Goal: Information Seeking & Learning: Find contact information

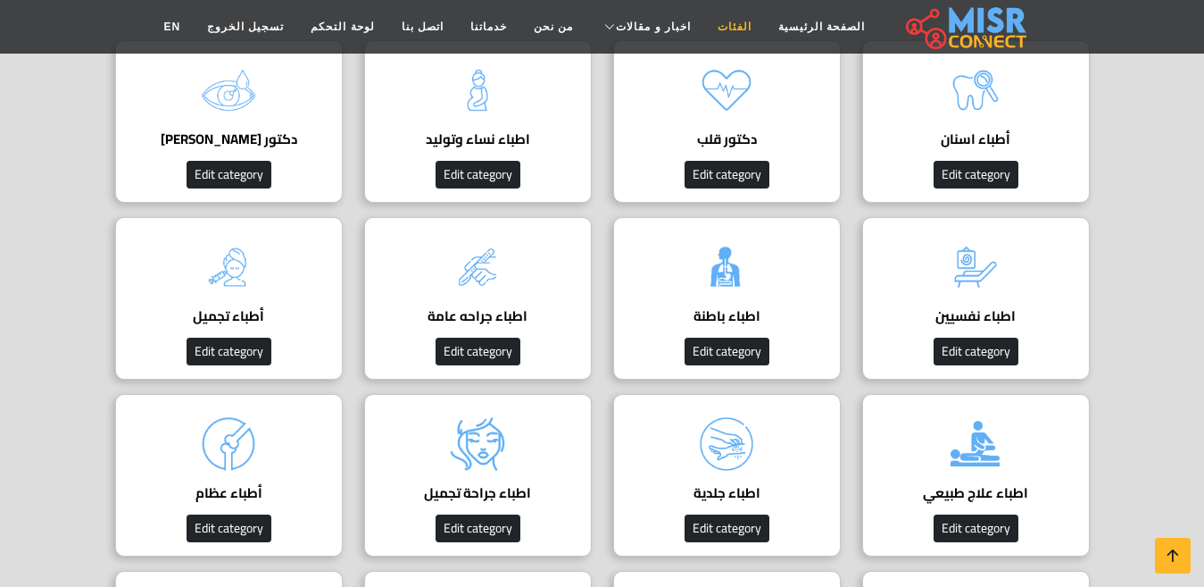
scroll to position [268, 0]
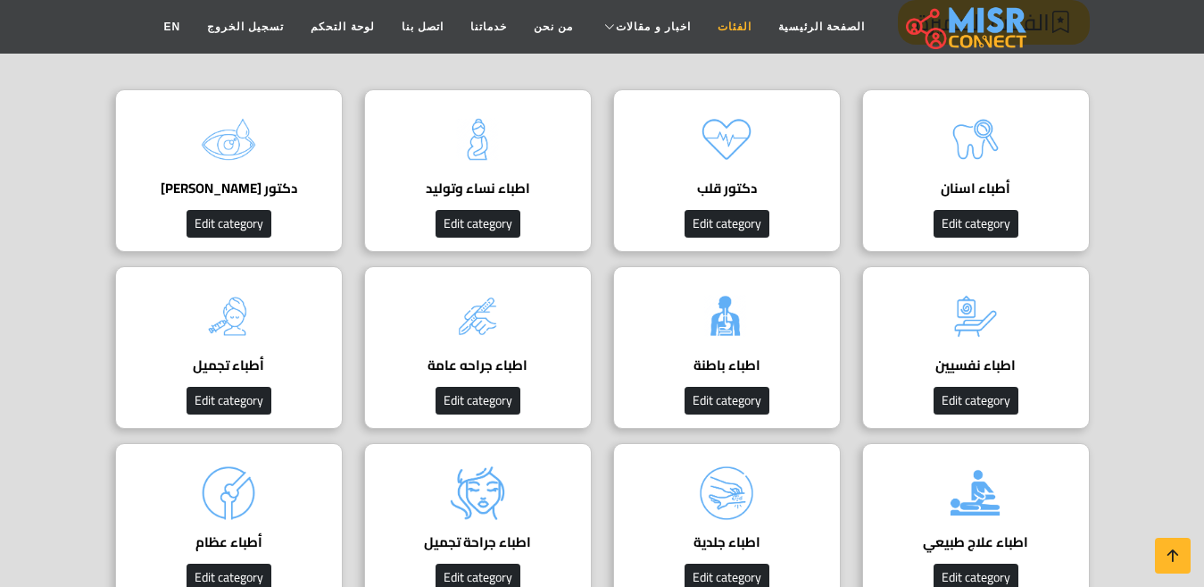
click at [719, 21] on link "الفئات" at bounding box center [734, 27] width 61 height 34
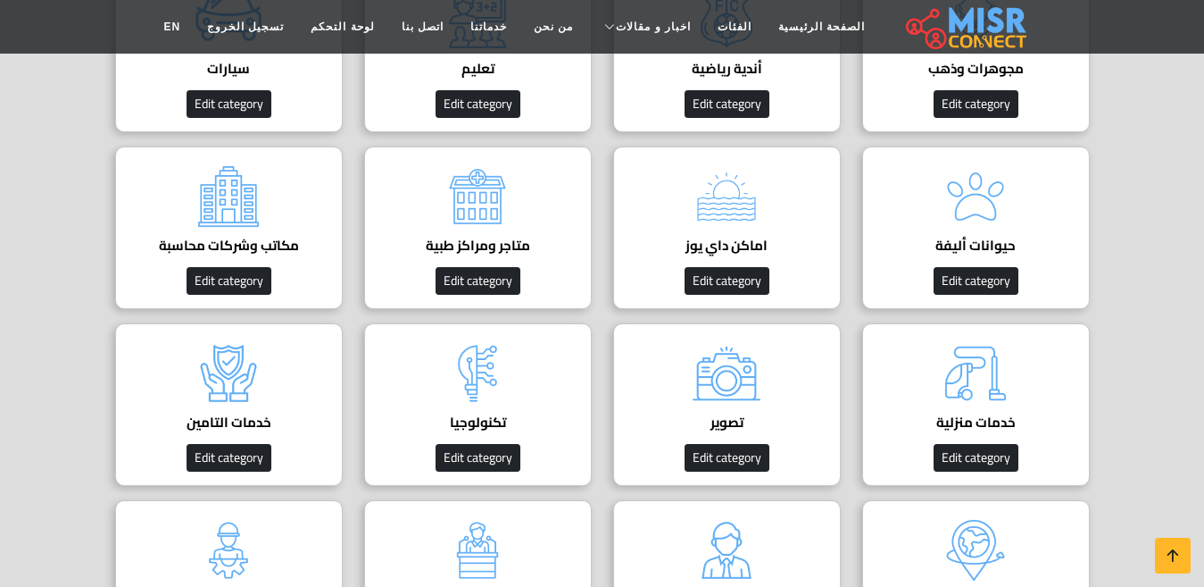
scroll to position [268, 0]
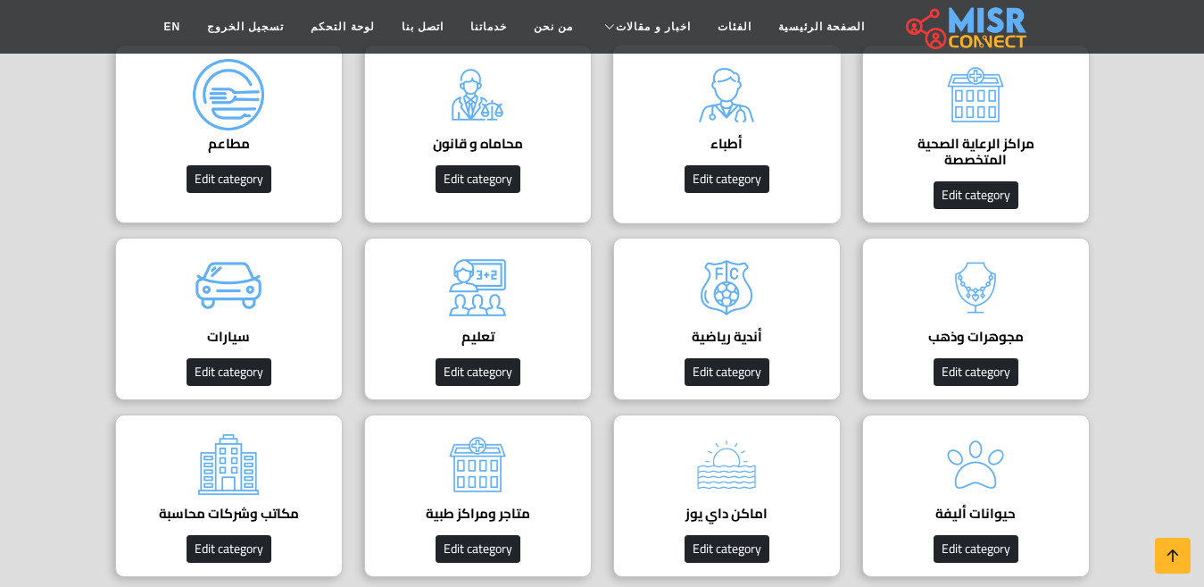
click at [747, 133] on div "أطباء دليل الأطباء في مصر | اعرف أحسن دكاترة في جميع التخصصات Edit category" at bounding box center [727, 134] width 228 height 179
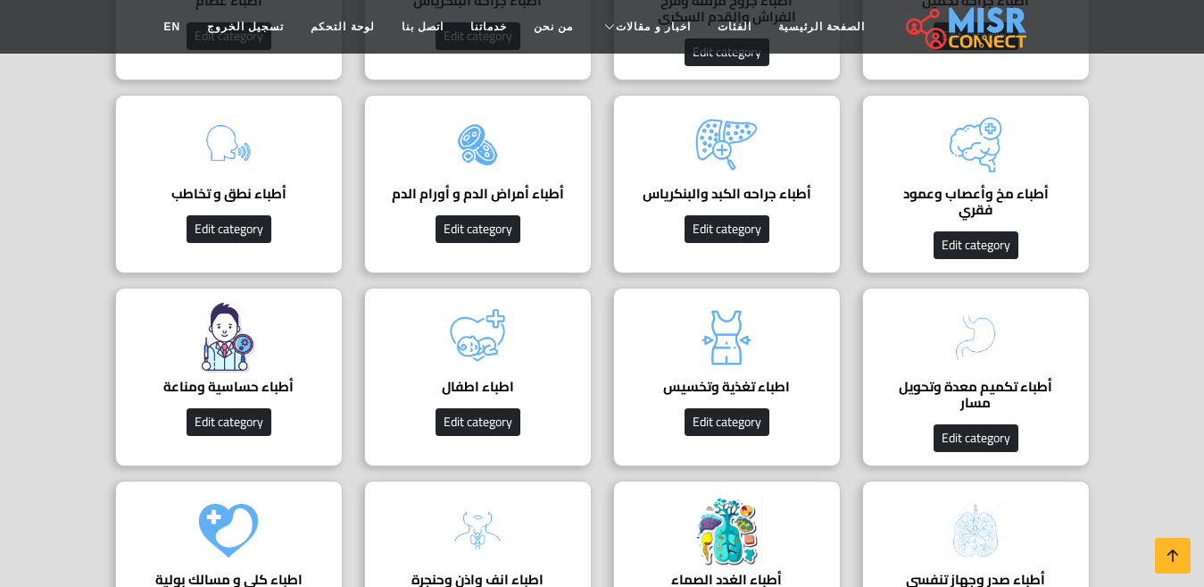
scroll to position [1428, 0]
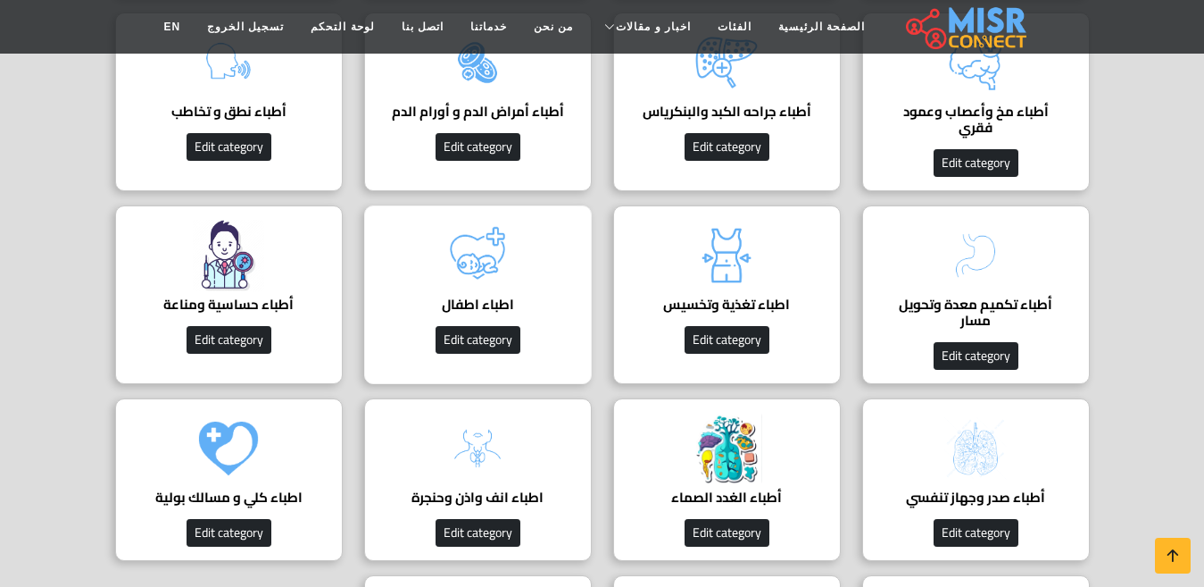
click at [492, 253] on img at bounding box center [477, 255] width 71 height 71
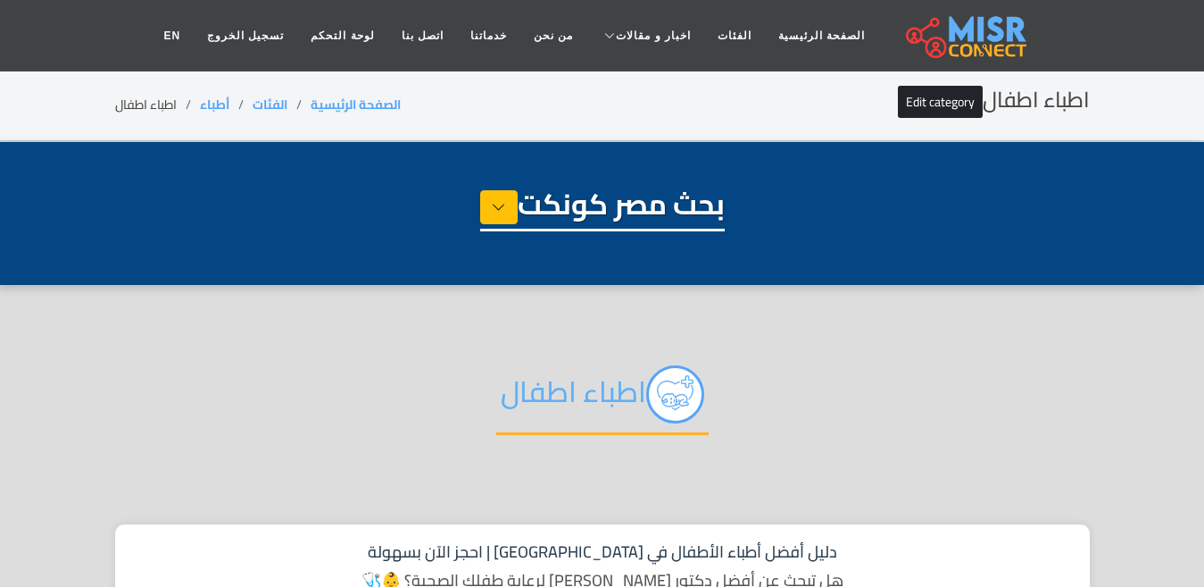
select select "*****"
select select "**********"
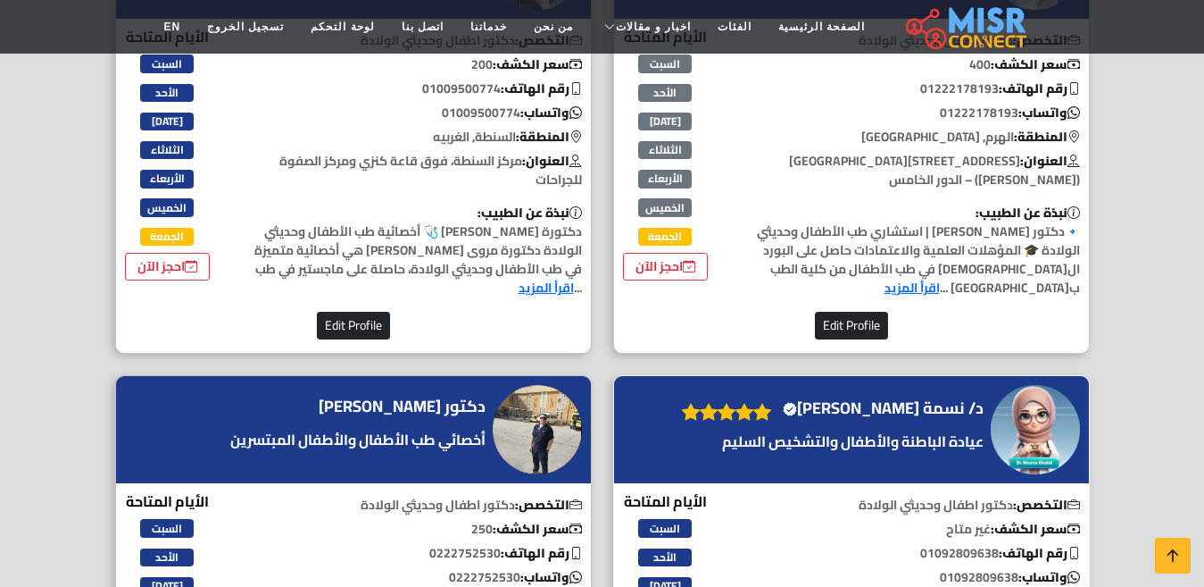
scroll to position [1071, 0]
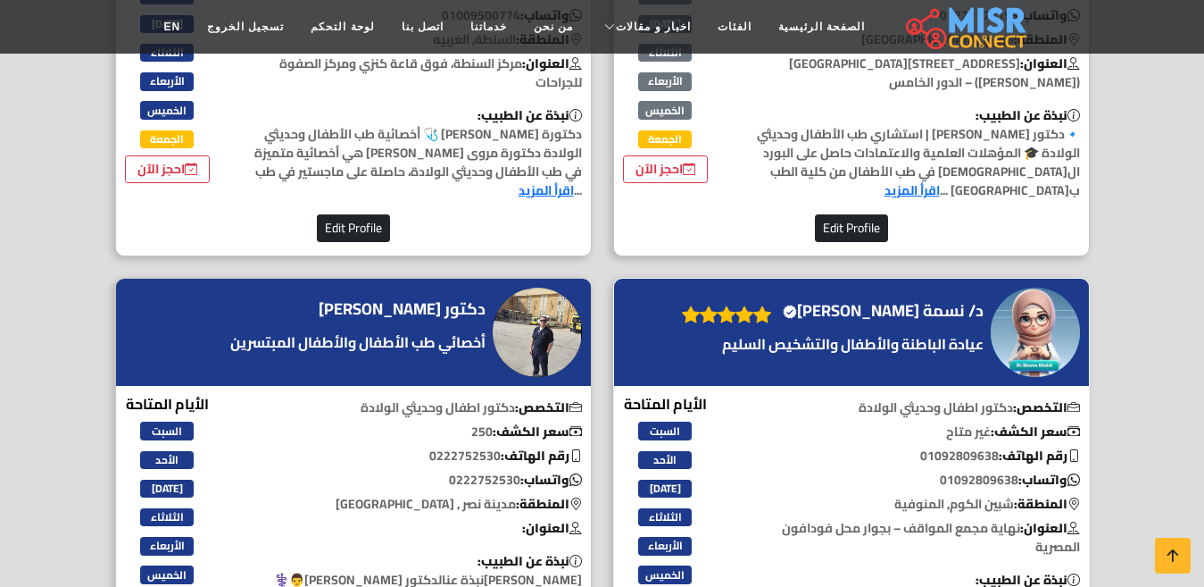
click at [941, 310] on h4 "د/ نسمة خالد الغلبان Verified account" at bounding box center [883, 311] width 201 height 20
click at [883, 307] on h4 "د/ نسمة خالد الغلبان Verified account" at bounding box center [883, 311] width 201 height 20
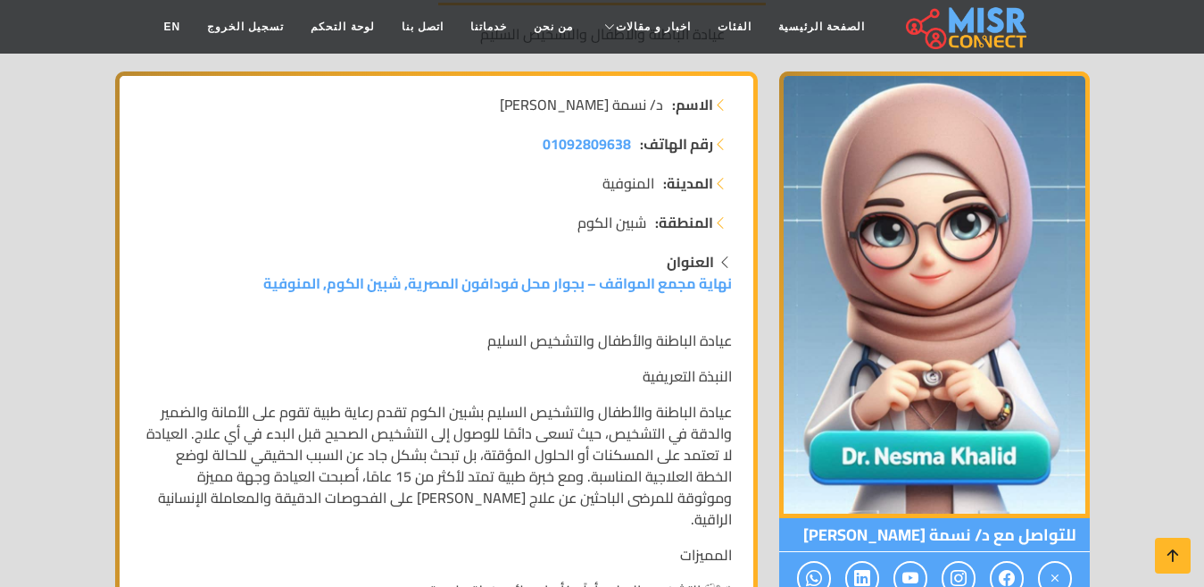
scroll to position [179, 0]
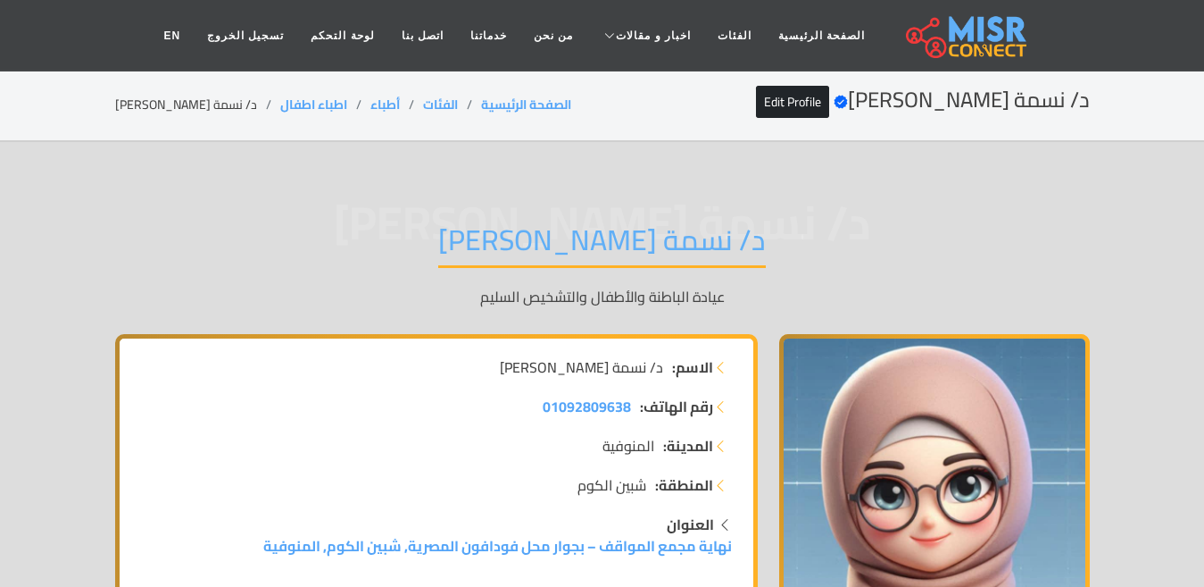
scroll to position [357, 0]
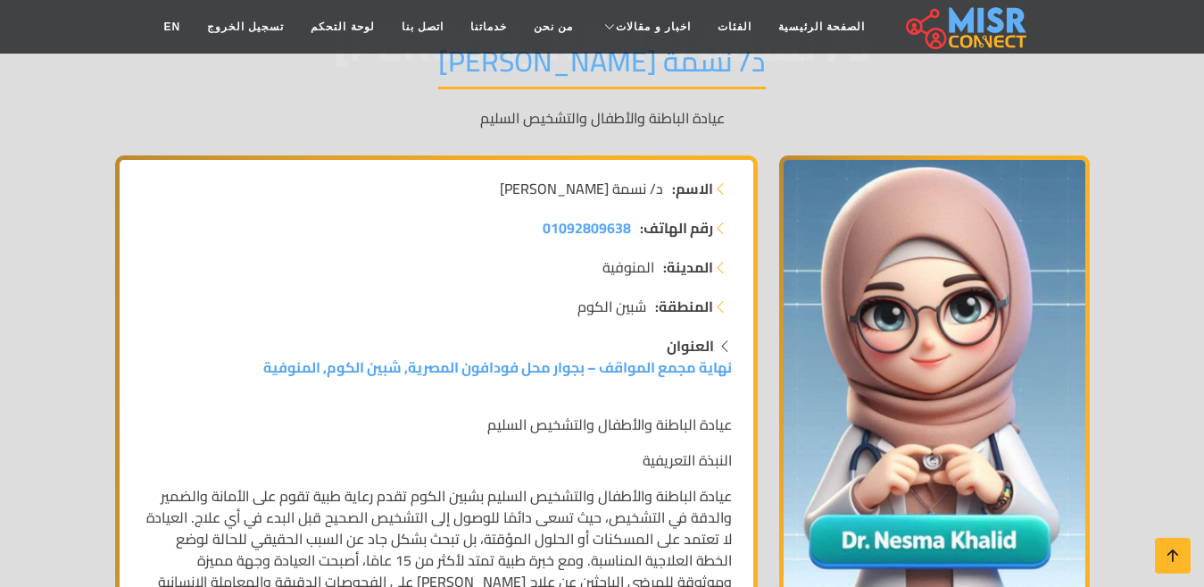
scroll to position [268, 0]
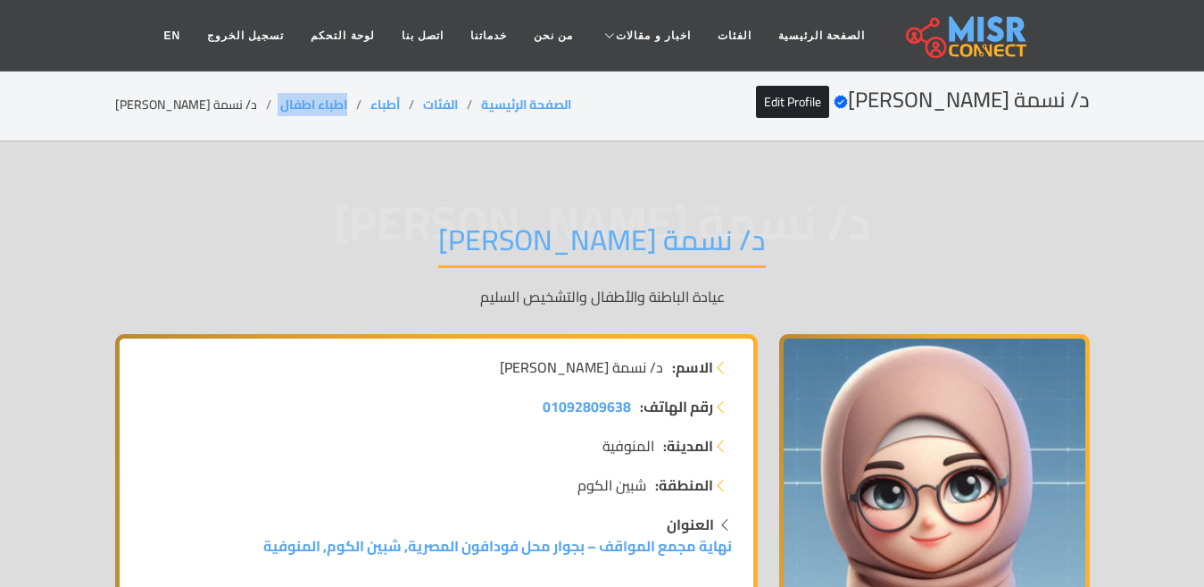
drag, startPoint x: 321, startPoint y: 94, endPoint x: 238, endPoint y: 103, distance: 82.6
click at [238, 103] on ol "الصفحة الرئيسية الفئات أطباء اطباء اطفال د/ نسمة خالد الغلبان" at bounding box center [343, 105] width 456 height 19
copy ol "اطباء اطفال"
click at [189, 96] on li "د/ نسمة [PERSON_NAME]" at bounding box center [197, 105] width 165 height 19
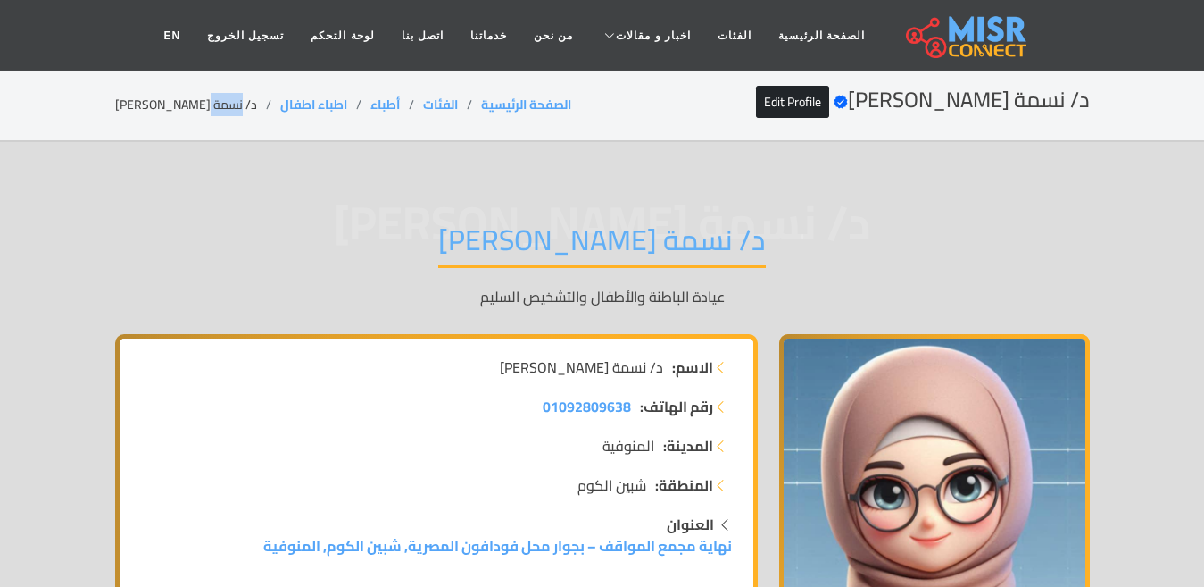
click at [189, 96] on li "د/ نسمة [PERSON_NAME]" at bounding box center [197, 105] width 165 height 19
copy ol "اطباء اطفال"
drag, startPoint x: 324, startPoint y: 91, endPoint x: 236, endPoint y: 97, distance: 88.6
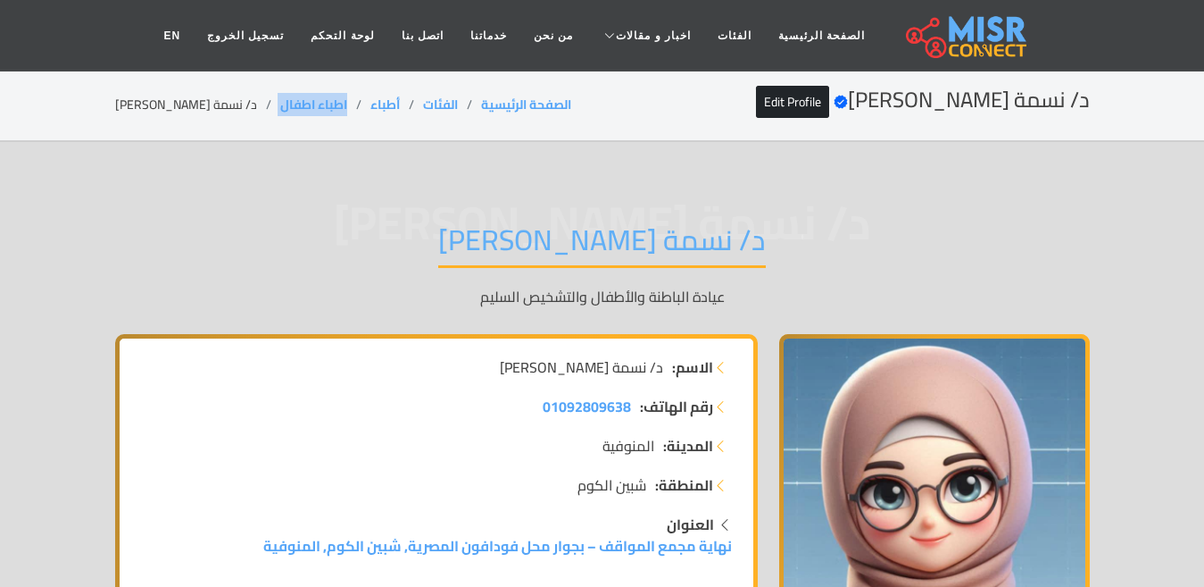
click at [236, 97] on div "د/ نسمة خالد الغلبان Verified account Edit Profile الصفحة الرئيسية الفئات أطباء…" at bounding box center [602, 104] width 975 height 35
click at [146, 105] on li "د/ نسمة [PERSON_NAME]" at bounding box center [197, 105] width 165 height 19
copy main "د/ نسمة خالد الغلبان"
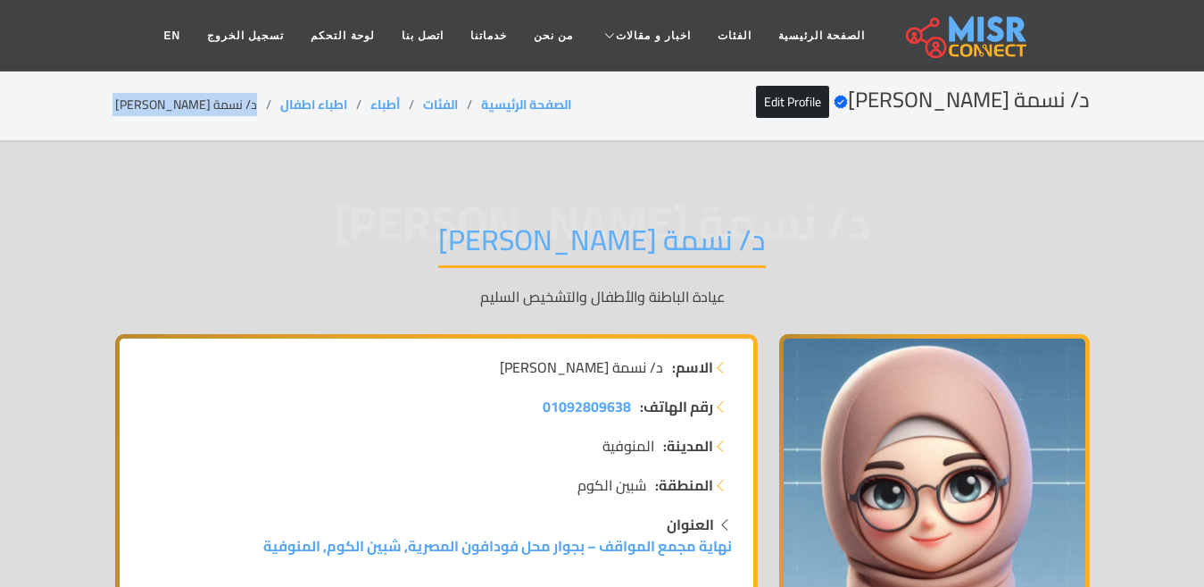
copy main "د/ نسمة خالد الغلبان"
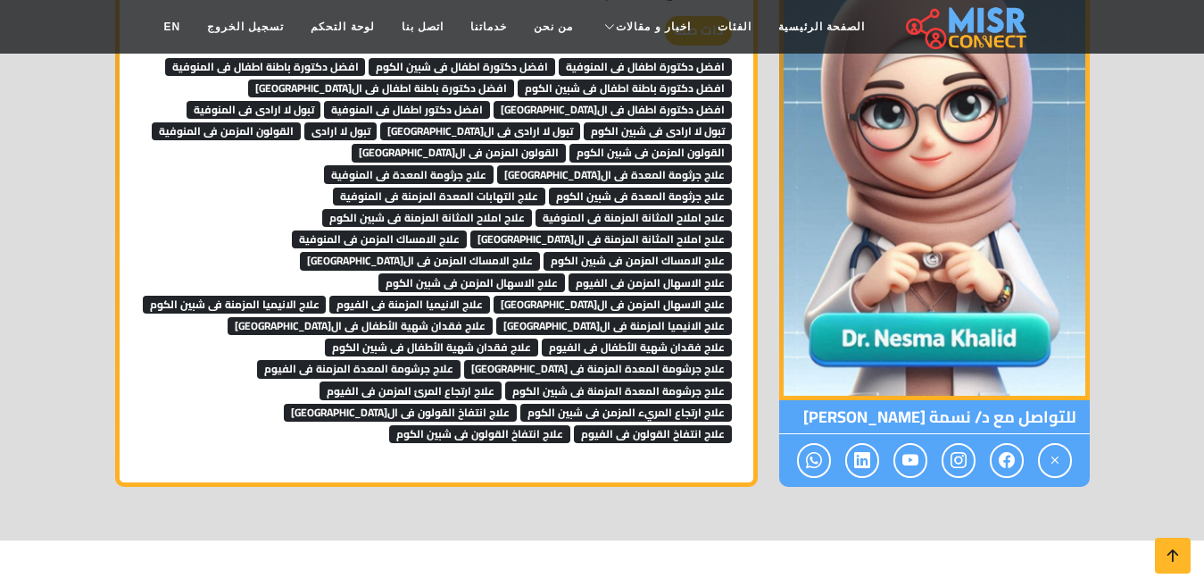
scroll to position [1696, 0]
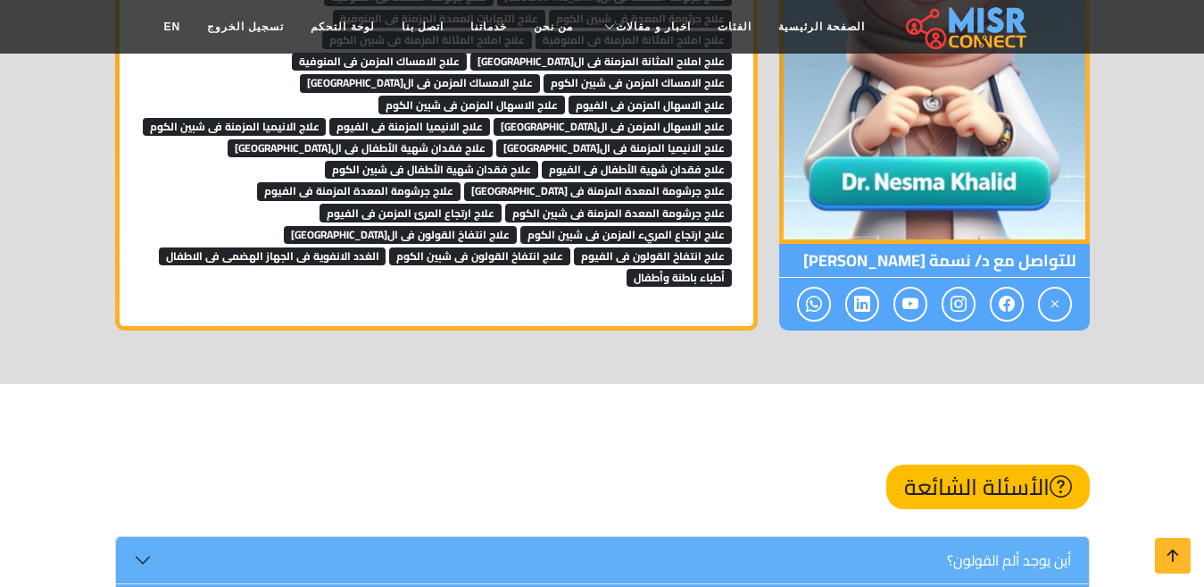
scroll to position [1696, 0]
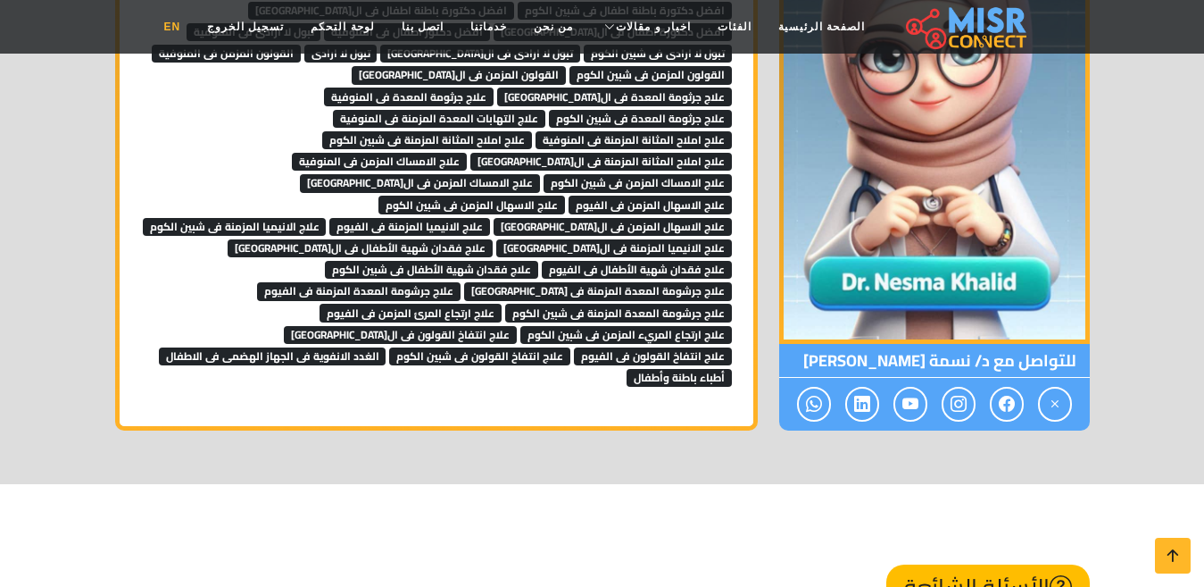
click at [194, 31] on link "EN" at bounding box center [172, 27] width 44 height 34
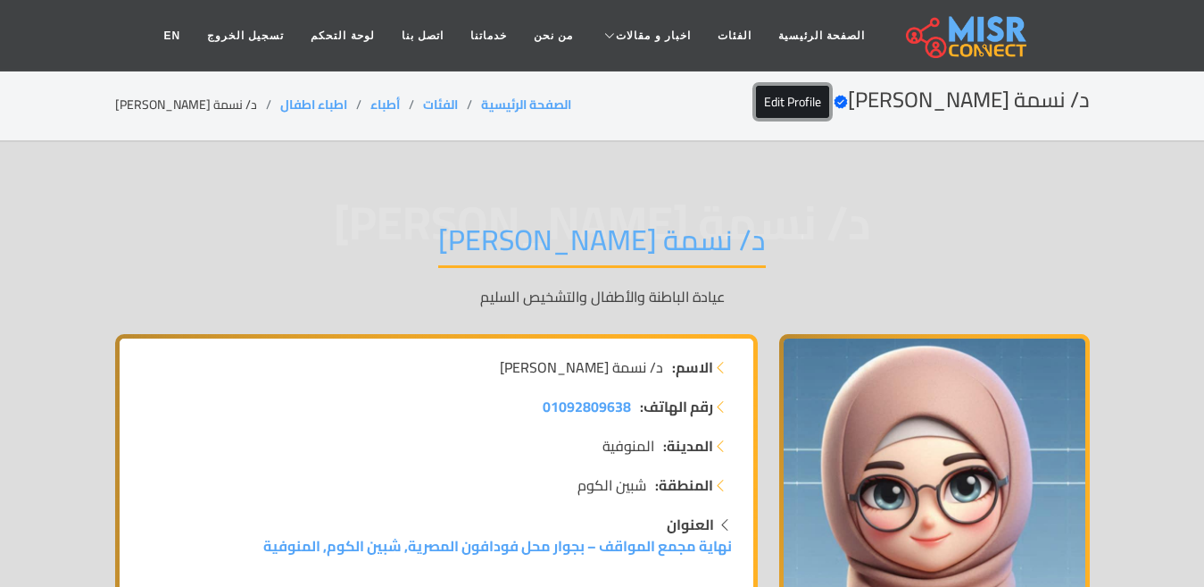
click at [829, 103] on link "Edit Profile" at bounding box center [792, 102] width 73 height 32
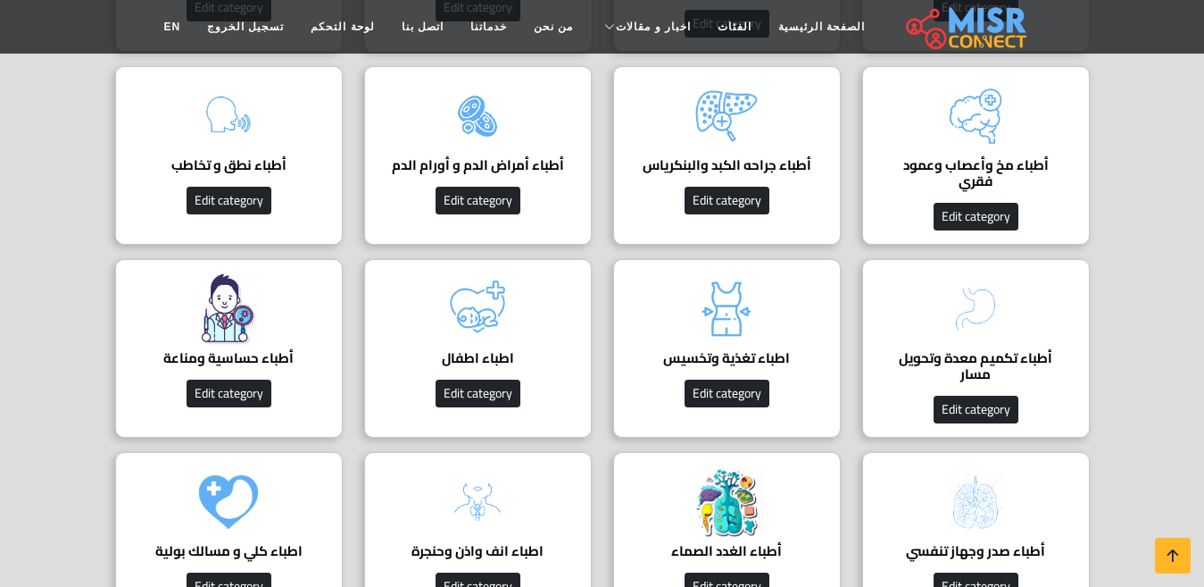
scroll to position [1518, 0]
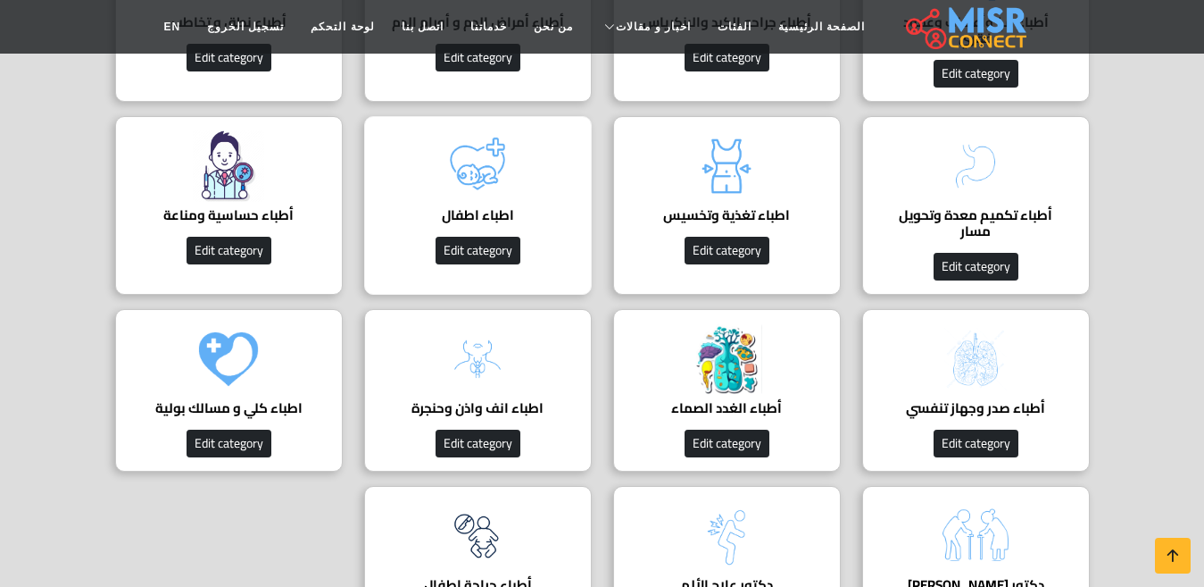
click at [494, 171] on img at bounding box center [477, 165] width 71 height 71
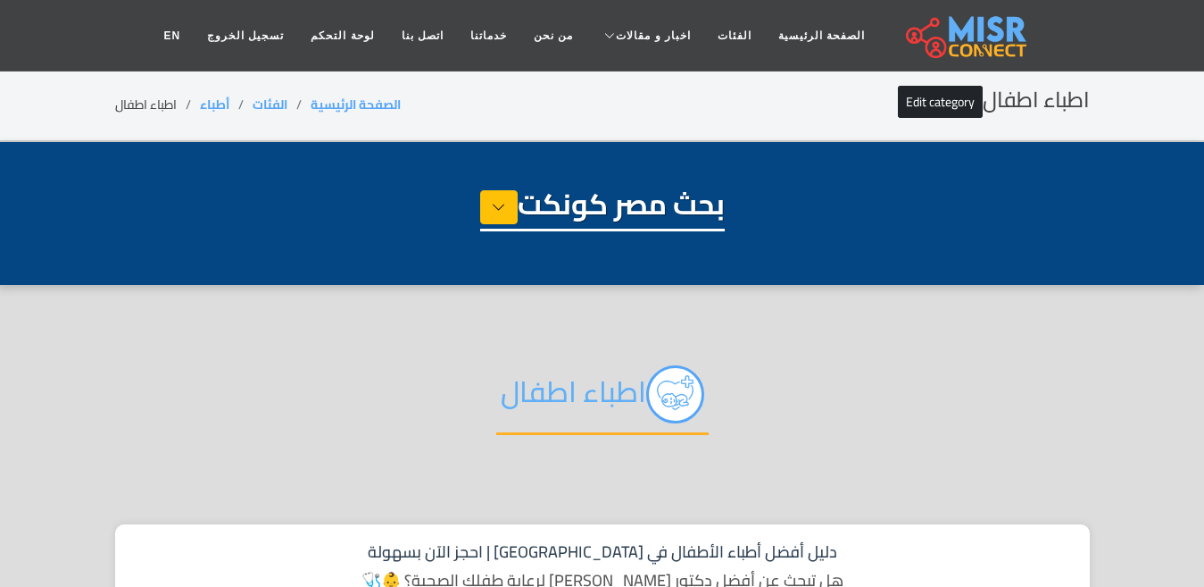
select select "*****"
select select "**********"
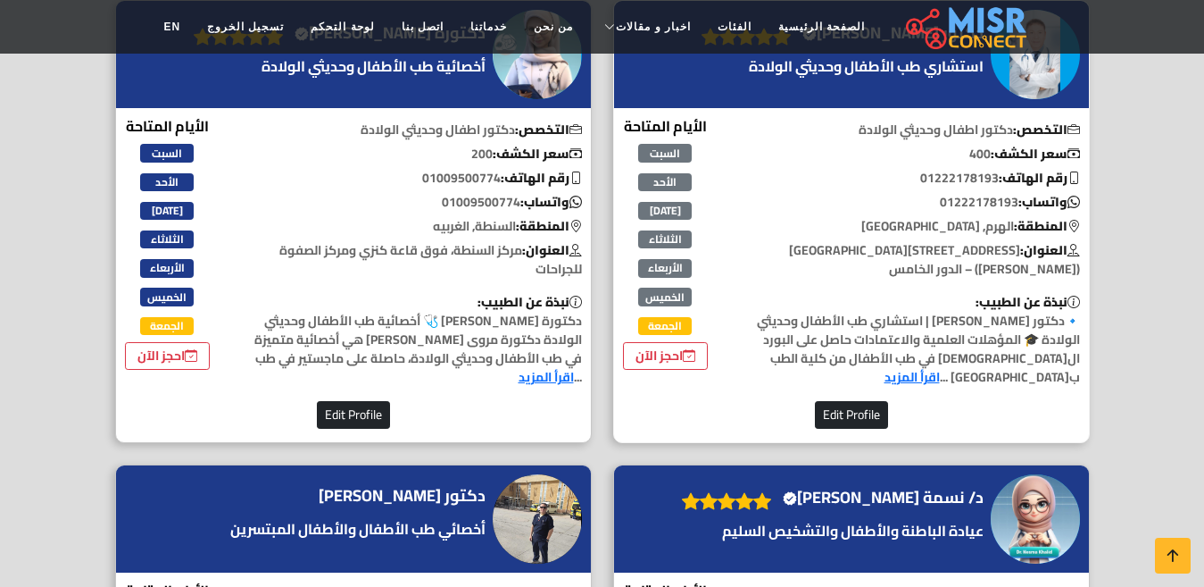
scroll to position [893, 0]
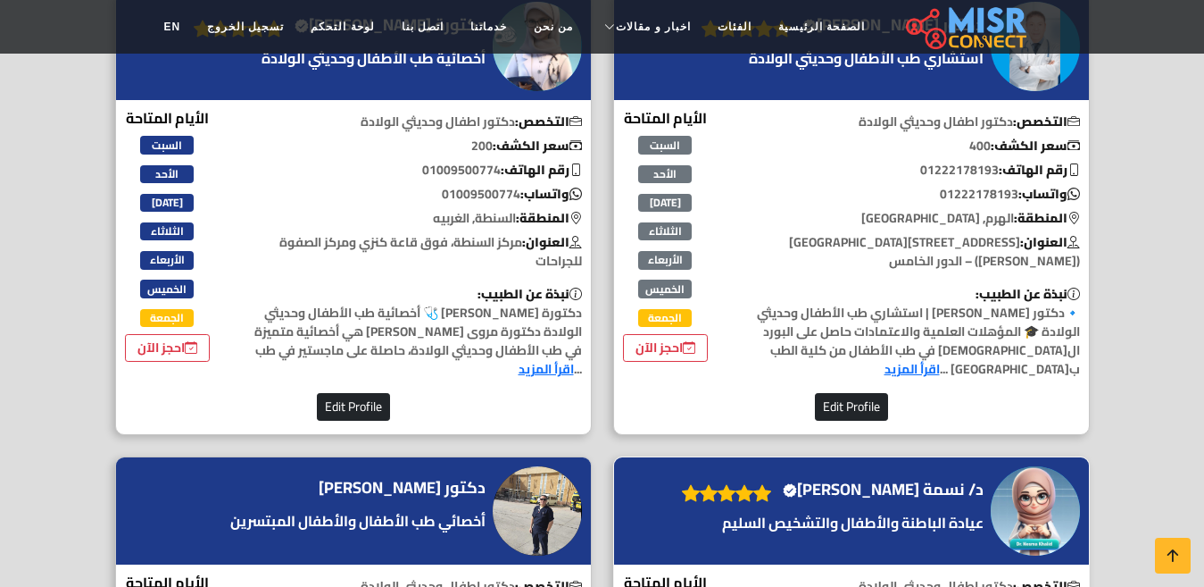
drag, startPoint x: 899, startPoint y: 507, endPoint x: 895, endPoint y: 494, distance: 13.9
click at [897, 504] on div "د/ نسمة خالد الغلبان Verified account" at bounding box center [830, 511] width 315 height 73
click at [894, 485] on h4 "د/ نسمة خالد الغلبان Verified account" at bounding box center [883, 489] width 201 height 20
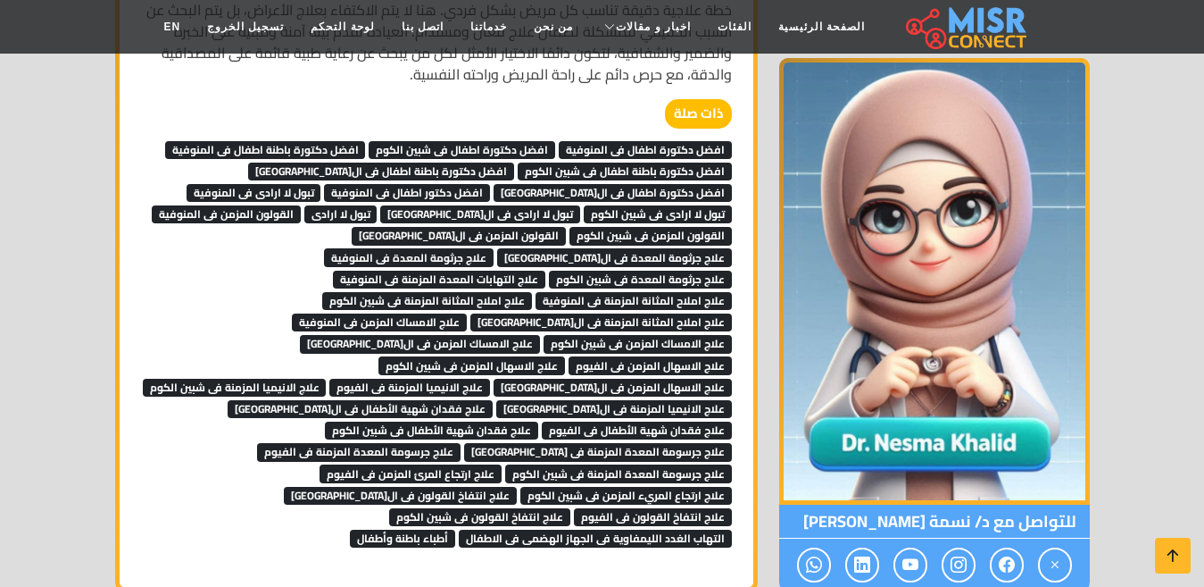
scroll to position [1518, 0]
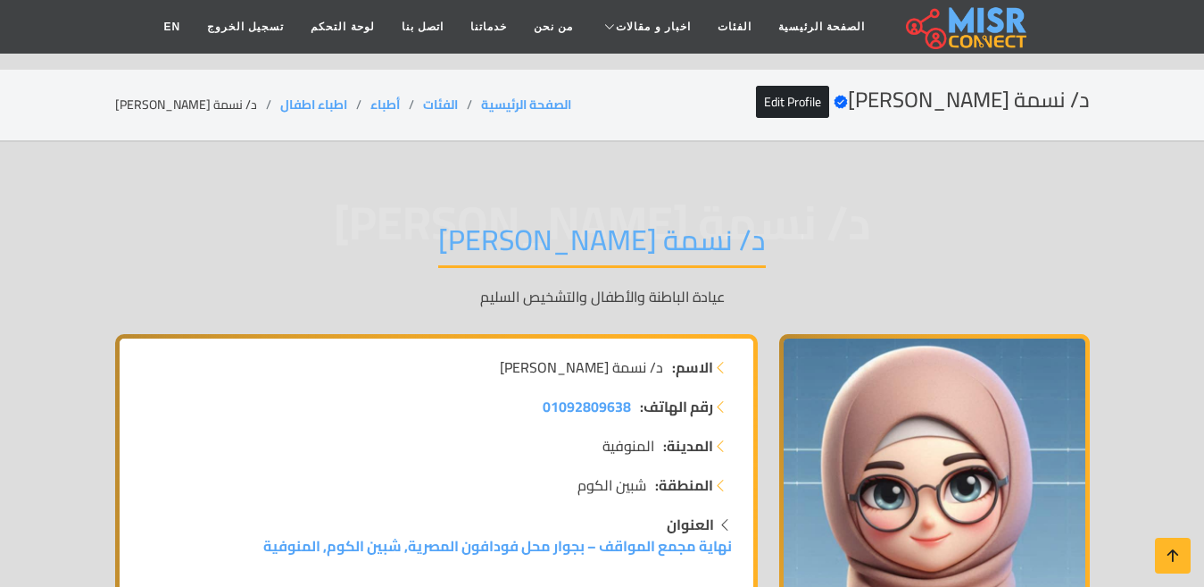
scroll to position [1518, 0]
